Goal: Task Accomplishment & Management: Use online tool/utility

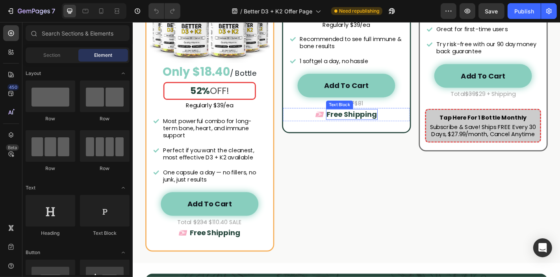
scroll to position [1969, 0]
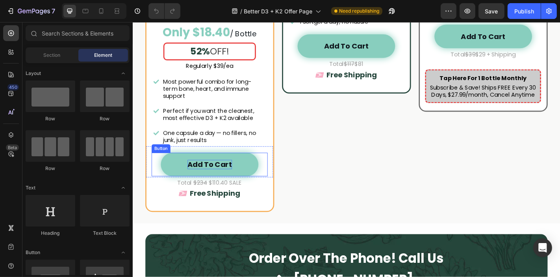
click at [229, 184] on strong "Add to Cart" at bounding box center [217, 178] width 49 height 11
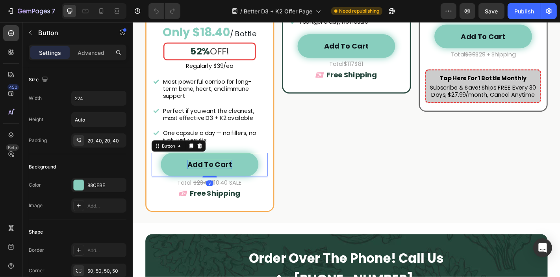
click at [238, 184] on strong "Add to Cart" at bounding box center [217, 178] width 49 height 11
click at [375, 227] on div "Icon MOST POPULAR Text Block Advanced list Row 3 Bottles Heading 90 day supply …" at bounding box center [368, 54] width 143 height 355
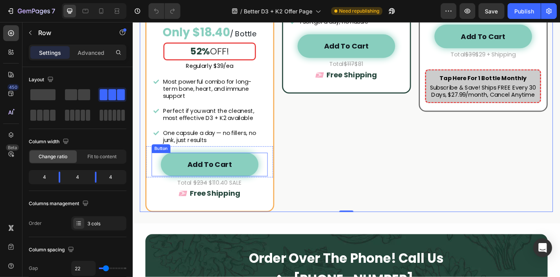
click at [260, 192] on link "Add to Cart" at bounding box center [217, 179] width 108 height 26
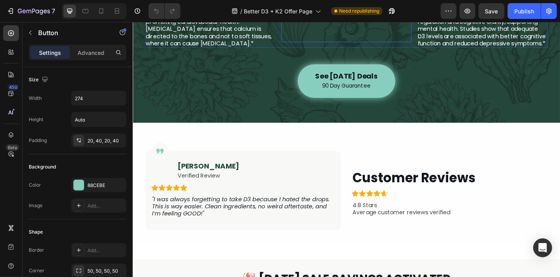
scroll to position [1926, 0]
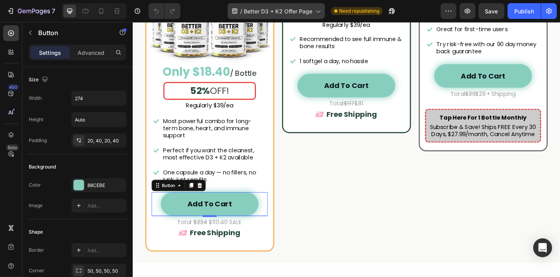
click at [294, 14] on span "Better D3 + K2 Offer Page" at bounding box center [278, 11] width 69 height 8
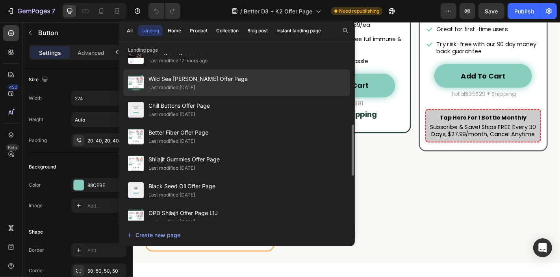
scroll to position [87, 0]
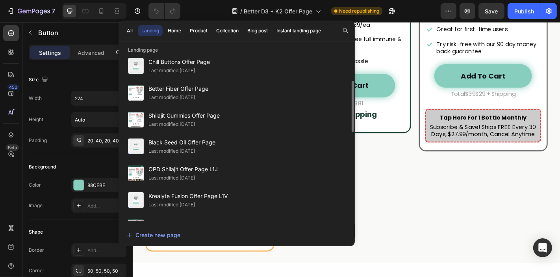
click at [281, 160] on div "Black Seed Oil Offer Page Last modified 2 days ago" at bounding box center [236, 173] width 227 height 27
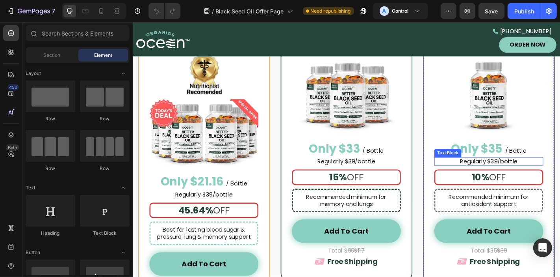
scroll to position [2014, 0]
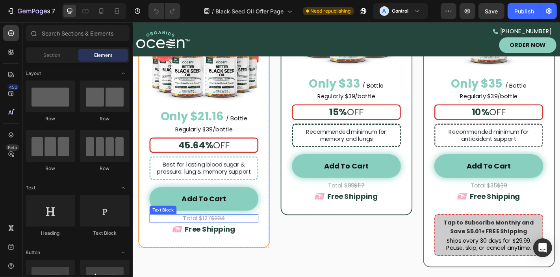
click at [231, 234] on s "$234" at bounding box center [226, 238] width 15 height 9
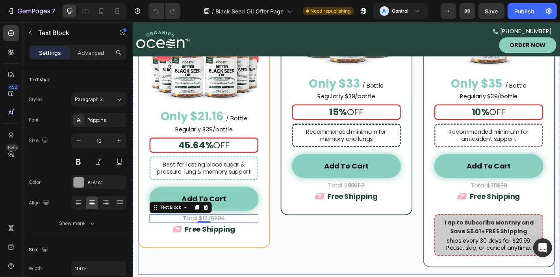
click at [327, 263] on div ".id562545090275312588 .st0 { fill: #d6d6d5; } MOST POPULAR Item List 3 Bottles …" at bounding box center [369, 104] width 146 height 377
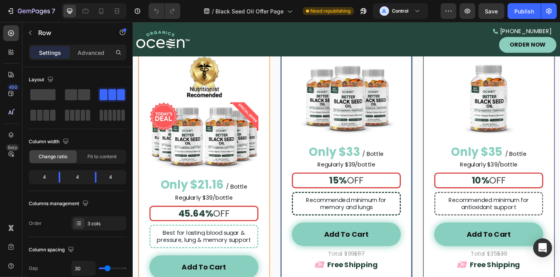
scroll to position [1926, 0]
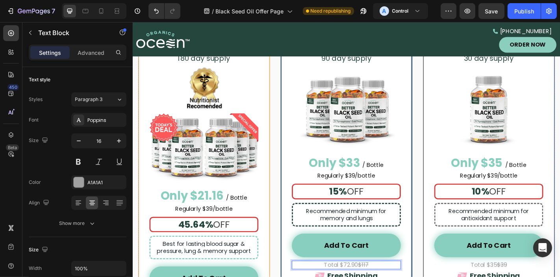
scroll to position [1970, 0]
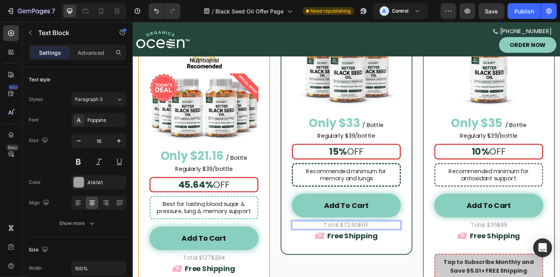
click at [391, 244] on s "$117" at bounding box center [388, 245] width 12 height 9
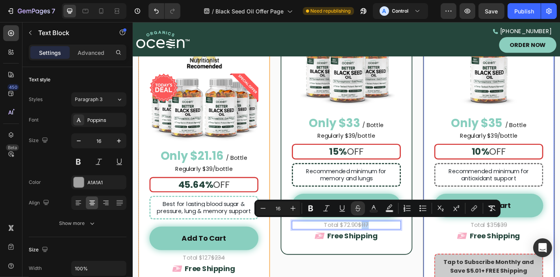
copy s "117"
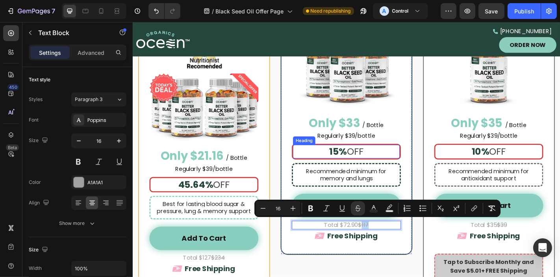
click at [355, 168] on strong "15%" at bounding box center [359, 164] width 19 height 14
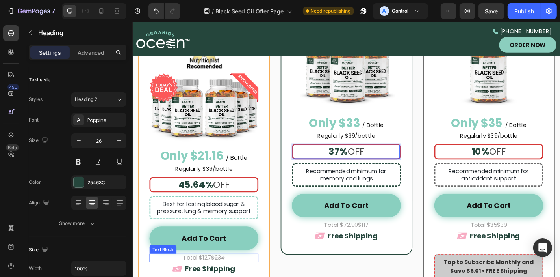
click at [234, 276] on s "$234" at bounding box center [226, 281] width 15 height 9
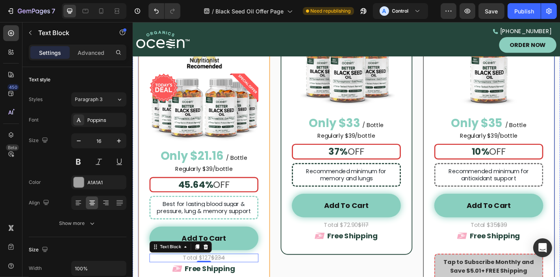
click at [389, 276] on div ".id562545090275312588 .st0 { fill: #d6d6d5; } MOST POPULAR Item List 3 Bottles …" at bounding box center [369, 147] width 146 height 377
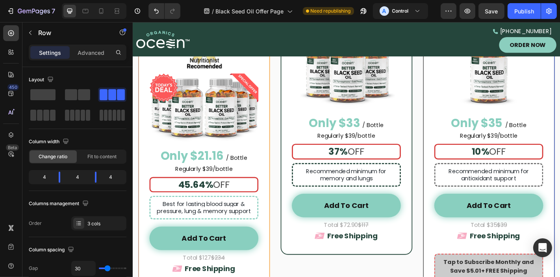
click at [448, 171] on div ".id562544557917471692 .st0 { fill: #f2e504; } Labor Day SALE Daily Deal! Item L…" at bounding box center [368, 148] width 461 height 392
click at [490, 0] on div "7 Version history / Black Seed Oil Offer Page Need republishing A Control Previ…" at bounding box center [280, 11] width 560 height 22
click at [493, 6] on button "Save" at bounding box center [492, 11] width 26 height 16
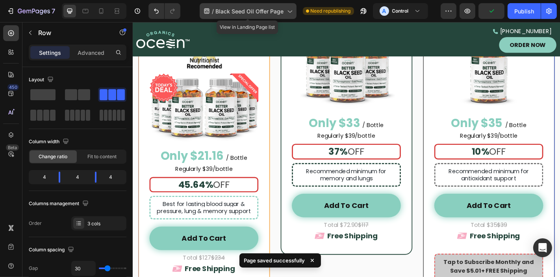
click at [277, 8] on span "Black Seed Oil Offer Page" at bounding box center [250, 11] width 68 height 8
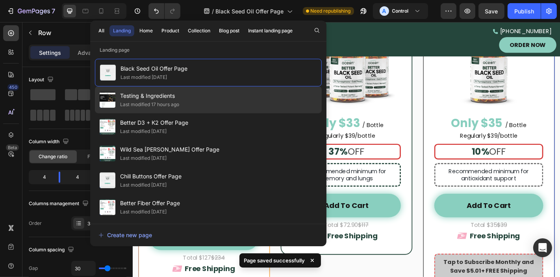
click at [193, 113] on div "Testing & Ingredients Last modified 17 hours ago" at bounding box center [208, 126] width 227 height 27
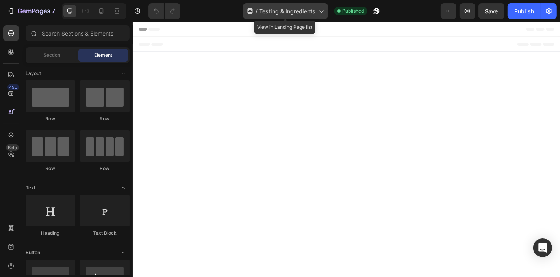
click at [274, 9] on span "Testing & Ingredients" at bounding box center [287, 11] width 56 height 8
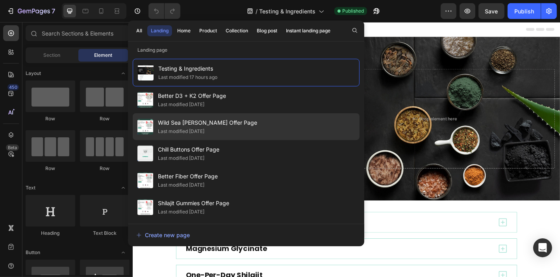
click at [264, 140] on div "Wild Sea Moss Offer Page Last modified 2 days ago" at bounding box center [246, 153] width 227 height 27
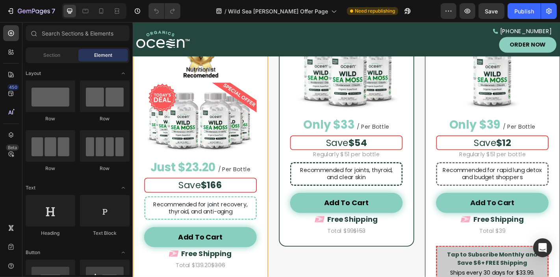
scroll to position [2451, 0]
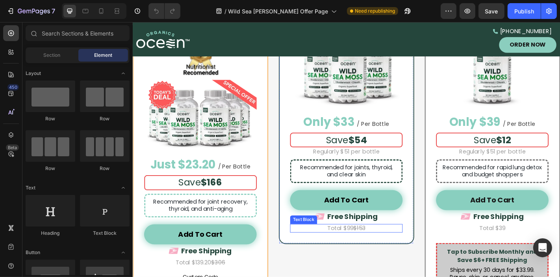
click at [372, 247] on p "Total $99 $153" at bounding box center [368, 249] width 123 height 8
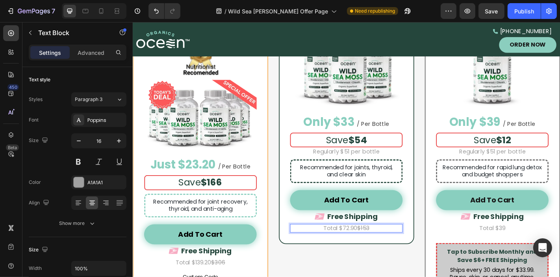
click at [392, 249] on s "$153" at bounding box center [387, 249] width 13 height 9
copy s "153"
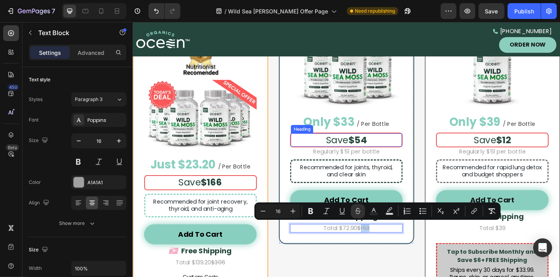
click at [382, 149] on strong "$54" at bounding box center [381, 152] width 20 height 14
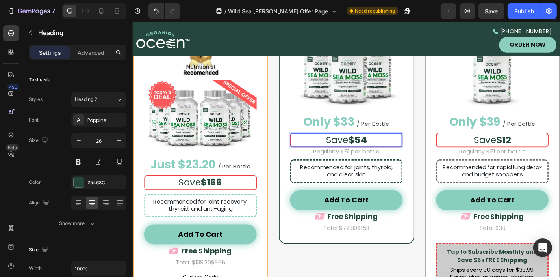
click at [394, 149] on p "Save $54" at bounding box center [369, 151] width 106 height 13
click at [389, 150] on strong "$54" at bounding box center [381, 152] width 20 height 14
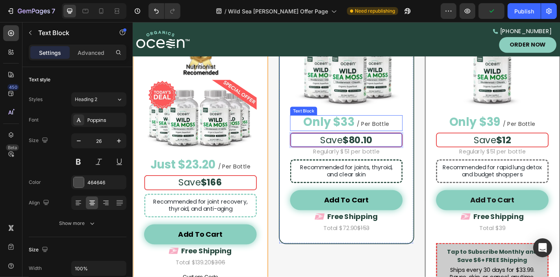
click at [371, 129] on strong "Only $33" at bounding box center [349, 132] width 56 height 18
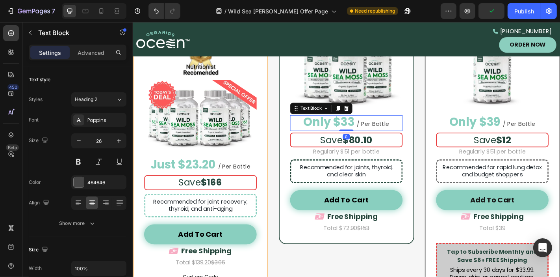
click at [371, 129] on strong "Only $33" at bounding box center [349, 132] width 56 height 18
click at [398, 130] on span "/ Per Bottle" at bounding box center [408, 134] width 36 height 9
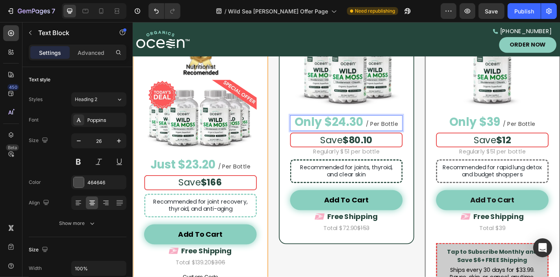
click at [394, 155] on strong "$80.10" at bounding box center [381, 152] width 33 height 14
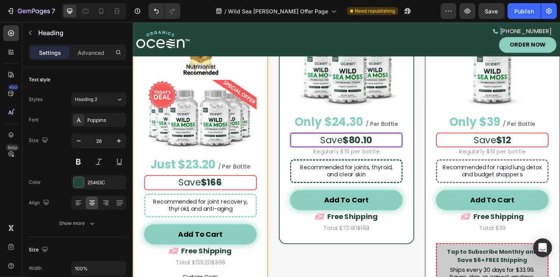
click at [398, 150] on strong "$80.10" at bounding box center [381, 152] width 33 height 14
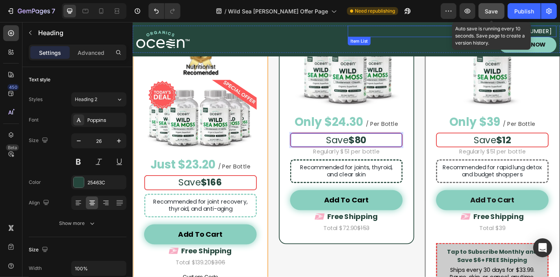
drag, startPoint x: 494, startPoint y: 8, endPoint x: 242, endPoint y: 148, distance: 287.6
click at [494, 8] on span "Save" at bounding box center [491, 11] width 13 height 7
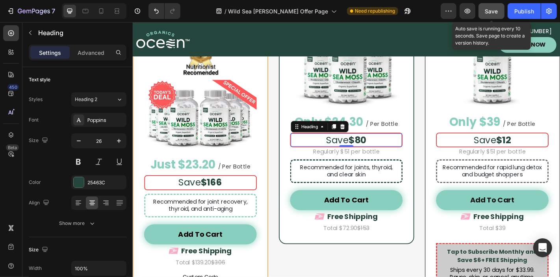
click at [490, 10] on span "Save" at bounding box center [491, 11] width 13 height 7
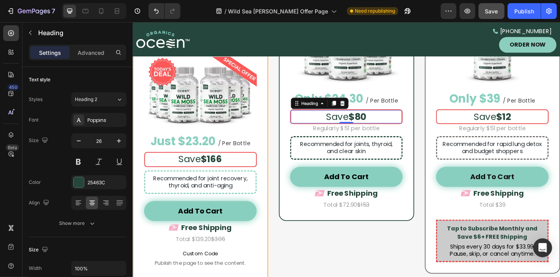
scroll to position [2495, 0]
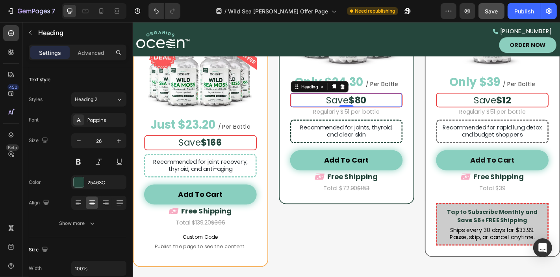
click at [370, 121] on div "0" at bounding box center [369, 121] width 8 height 6
click at [279, 9] on div at bounding box center [280, 6] width 3 height 6
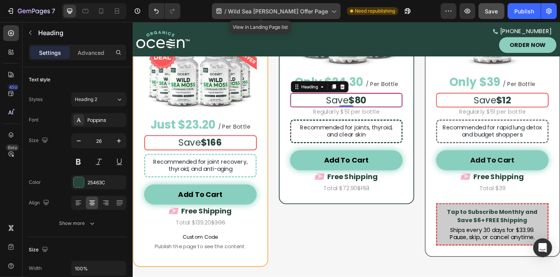
click at [279, 15] on span "Wild Sea [PERSON_NAME] Offer Page" at bounding box center [278, 11] width 100 height 8
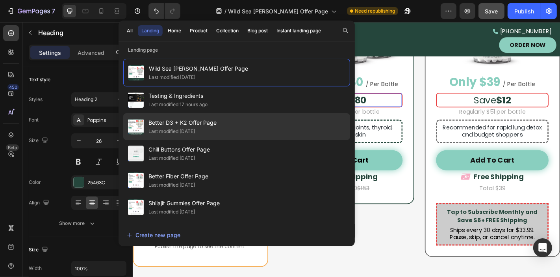
click at [249, 140] on div "Better D3 + K2 Offer Page Last modified 2 days ago" at bounding box center [236, 153] width 227 height 27
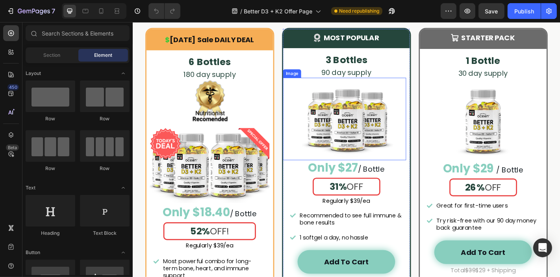
scroll to position [1862, 0]
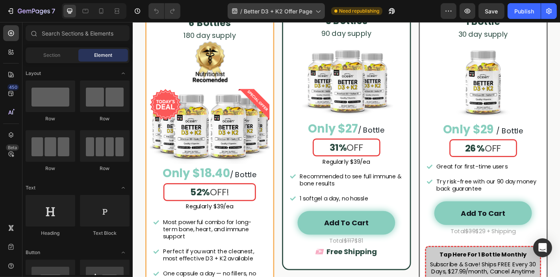
click at [272, 6] on div "/ Better D3 + K2 Offer Page" at bounding box center [276, 11] width 97 height 16
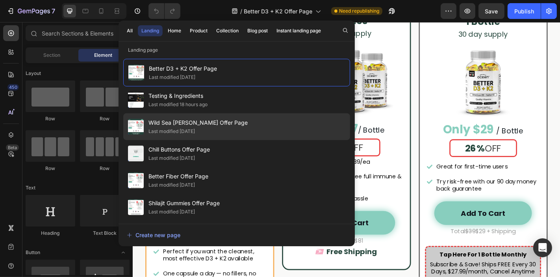
click at [258, 140] on div "Wild Sea [PERSON_NAME] Offer Page Last modified [DATE]" at bounding box center [236, 153] width 227 height 27
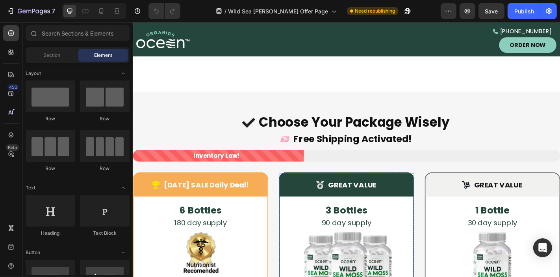
scroll to position [2426, 0]
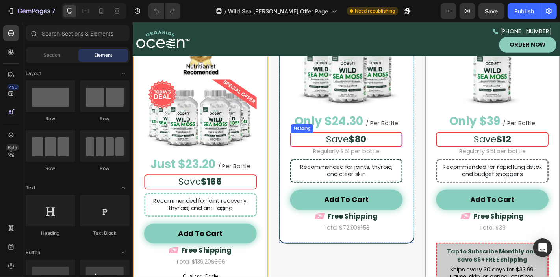
click at [382, 145] on strong "$80" at bounding box center [382, 151] width 20 height 14
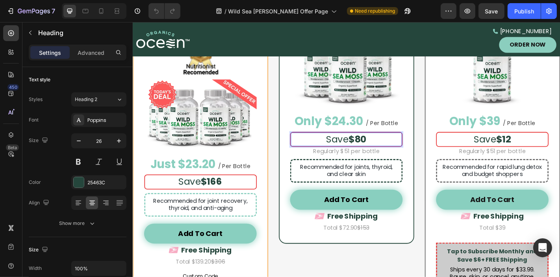
scroll to position [2470, 0]
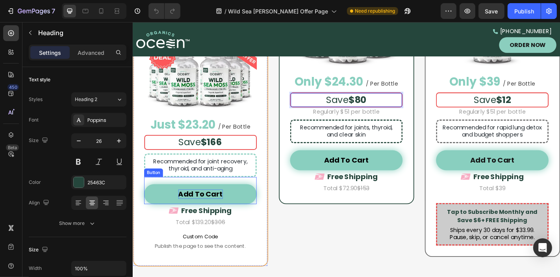
click at [221, 207] on strong "Add to Cart" at bounding box center [207, 211] width 49 height 11
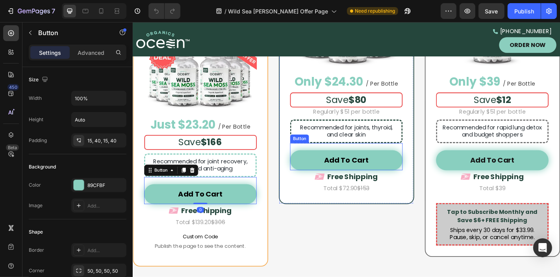
click at [329, 175] on link "Add to Cart" at bounding box center [369, 174] width 124 height 22
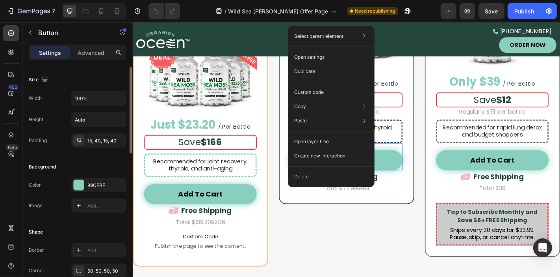
click at [54, 225] on div "Shape" at bounding box center [78, 231] width 98 height 13
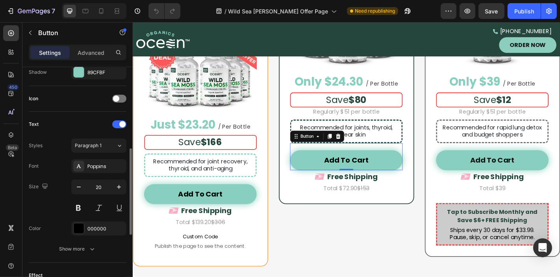
scroll to position [0, 0]
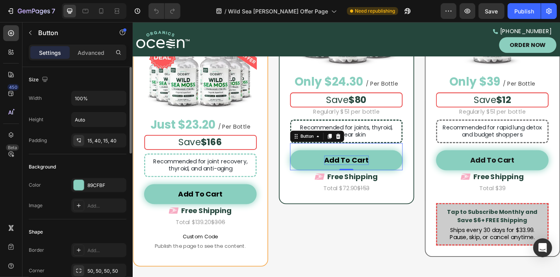
click at [362, 169] on strong "Add to Cart" at bounding box center [368, 174] width 49 height 11
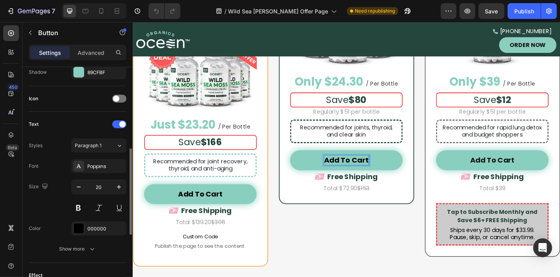
scroll to position [392, 0]
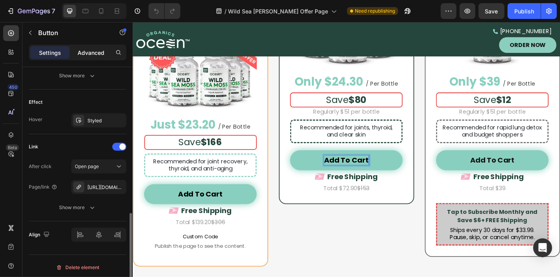
click at [84, 48] on p "Advanced" at bounding box center [91, 52] width 27 height 8
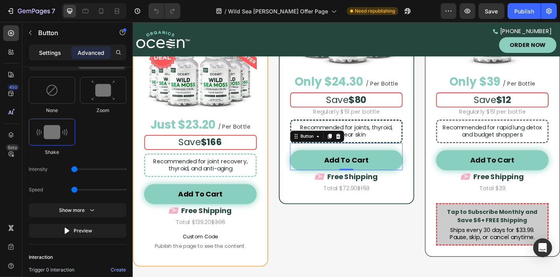
click at [54, 52] on p "Settings" at bounding box center [50, 52] width 22 height 8
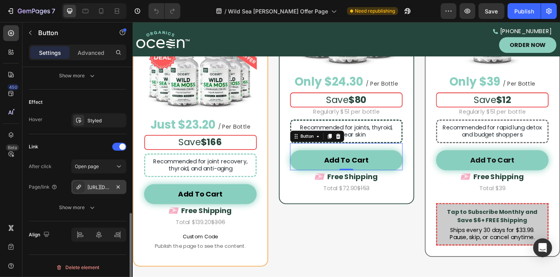
click at [98, 186] on div "[URL][DOMAIN_NAME]" at bounding box center [98, 187] width 23 height 7
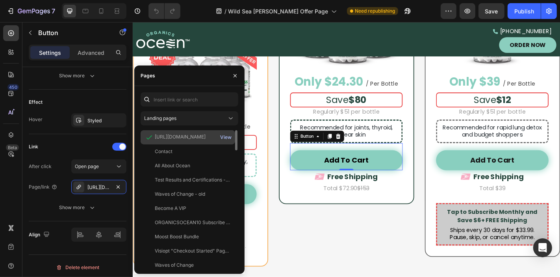
click at [224, 135] on div "View" at bounding box center [225, 137] width 11 height 7
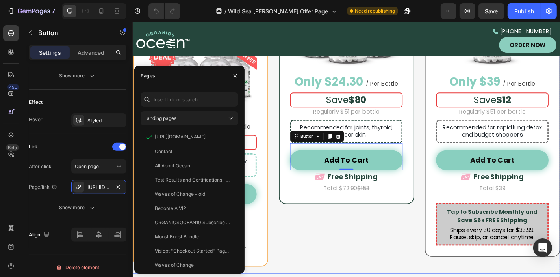
drag, startPoint x: 367, startPoint y: 244, endPoint x: 372, endPoint y: 247, distance: 5.5
click at [368, 244] on div ".id562545090275312588 .st0 { fill: #d6d6d5; } GREAT VALUE Item List 3 Bottles H…" at bounding box center [369, 108] width 150 height 367
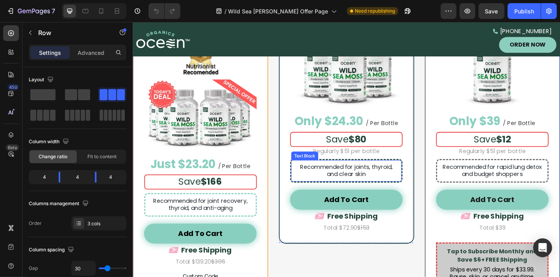
scroll to position [2451, 0]
